Goal: Transaction & Acquisition: Purchase product/service

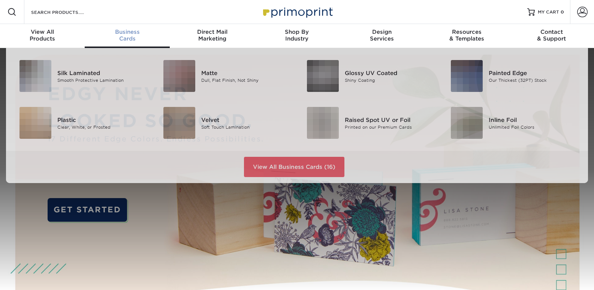
click at [129, 32] on span "Business" at bounding box center [127, 31] width 85 height 7
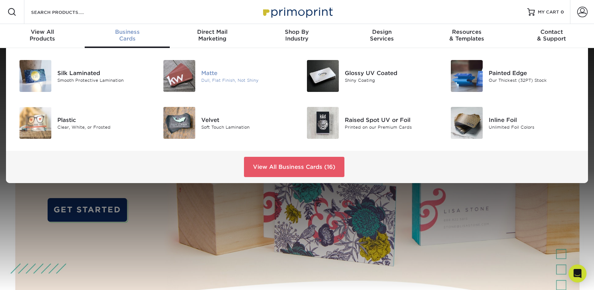
click at [198, 73] on div at bounding box center [177, 76] width 48 height 32
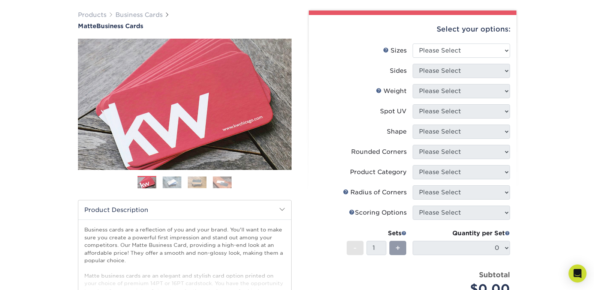
scroll to position [37, 0]
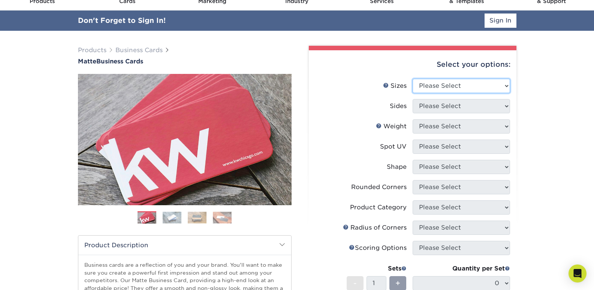
click at [495, 87] on select "Please Select 1.5" x 3.5" - Mini 1.75" x 3.5" - Mini 2" x 2" - Square 2" x 3" -…" at bounding box center [461, 86] width 97 height 14
click at [571, 119] on div "Products Business Cards Matte Business Cards Previous Next 100 $ 9" at bounding box center [297, 238] width 594 height 414
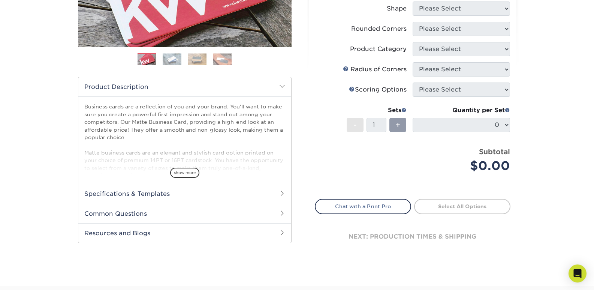
scroll to position [187, 0]
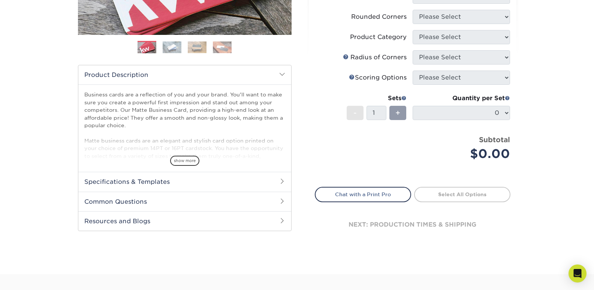
click at [526, 102] on div "Products Business Cards Matte Business Cards Previous Next 100 $ 9" at bounding box center [297, 68] width 594 height 414
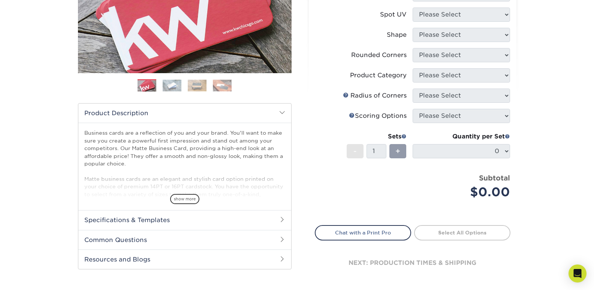
scroll to position [112, 0]
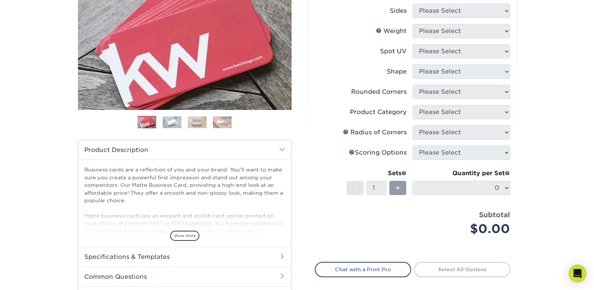
click at [176, 124] on img at bounding box center [172, 122] width 19 height 12
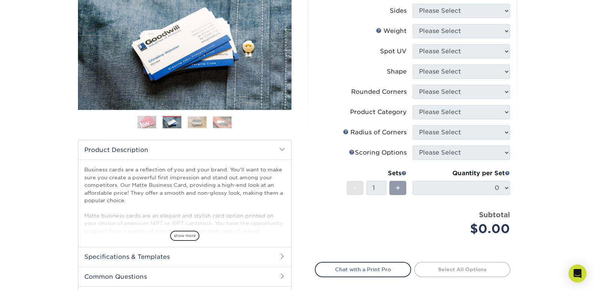
click at [199, 122] on img at bounding box center [197, 122] width 19 height 12
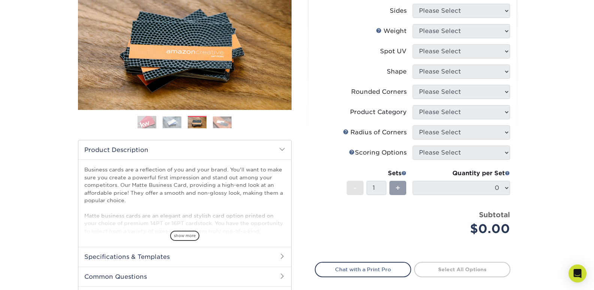
click at [219, 125] on img at bounding box center [222, 122] width 19 height 12
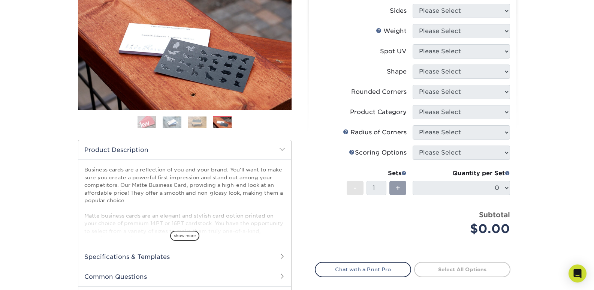
click at [208, 127] on ol at bounding box center [185, 125] width 214 height 18
click at [192, 121] on img at bounding box center [197, 122] width 19 height 12
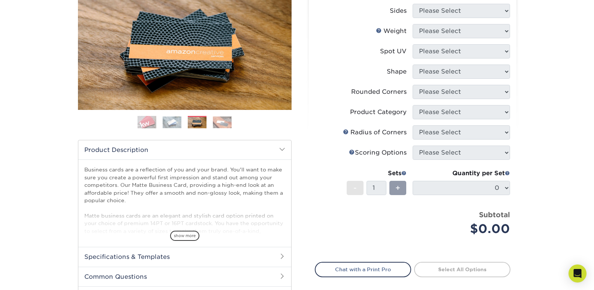
click at [220, 127] on img at bounding box center [222, 122] width 19 height 12
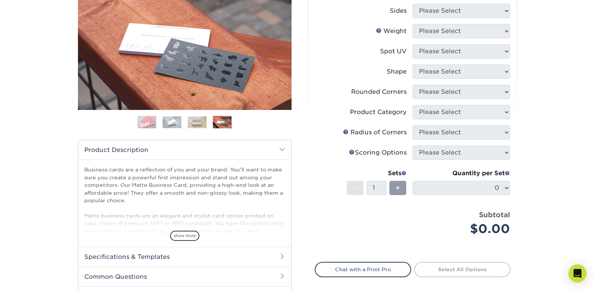
click at [180, 116] on li at bounding box center [172, 122] width 19 height 12
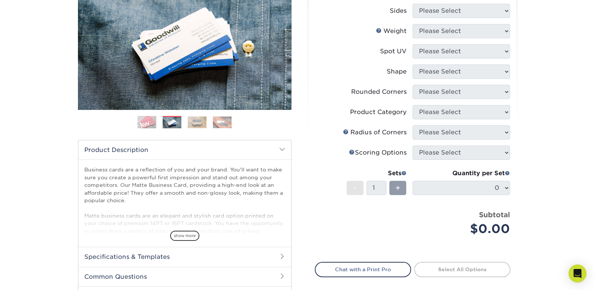
drag, startPoint x: 124, startPoint y: 114, endPoint x: 130, endPoint y: 112, distance: 6.4
click at [126, 114] on div "Previous" at bounding box center [185, 56] width 214 height 155
